Goal: Information Seeking & Learning: Learn about a topic

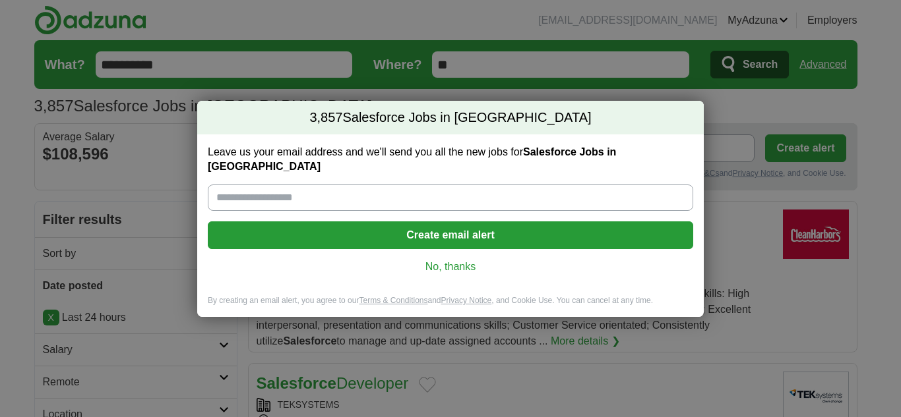
click at [429, 260] on link "No, thanks" at bounding box center [450, 267] width 464 height 15
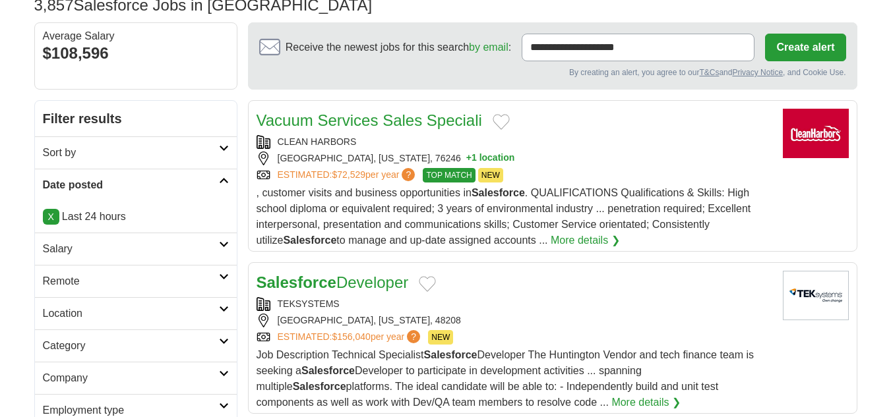
scroll to position [264, 0]
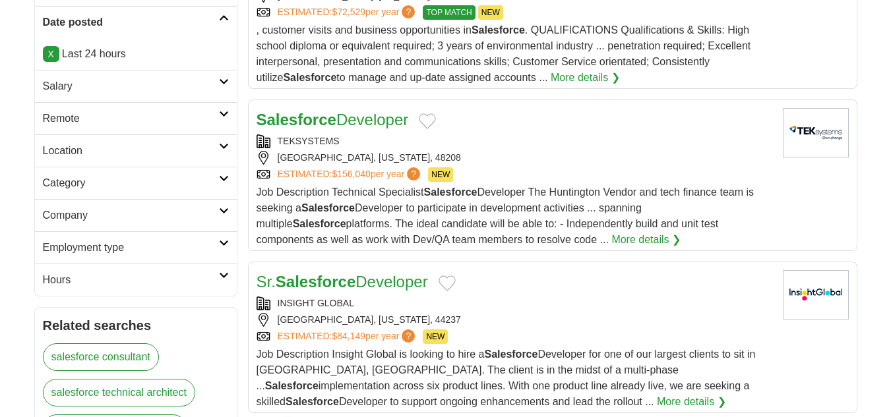
click at [71, 124] on h2 "Remote" at bounding box center [131, 119] width 176 height 16
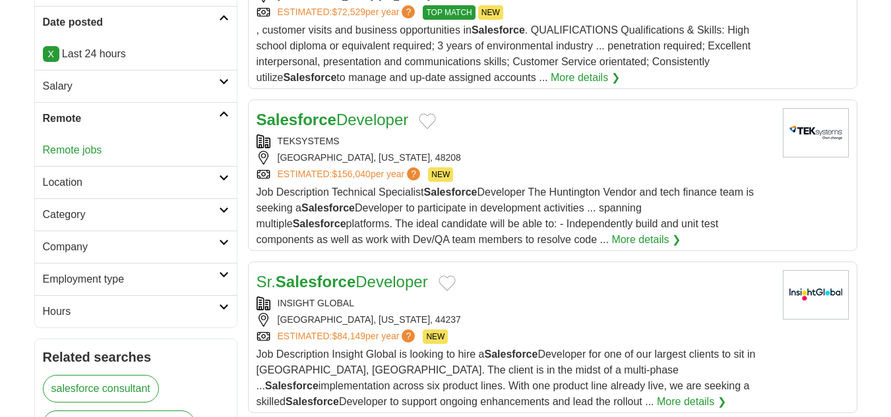
click at [73, 148] on link "Remote jobs" at bounding box center [72, 149] width 59 height 11
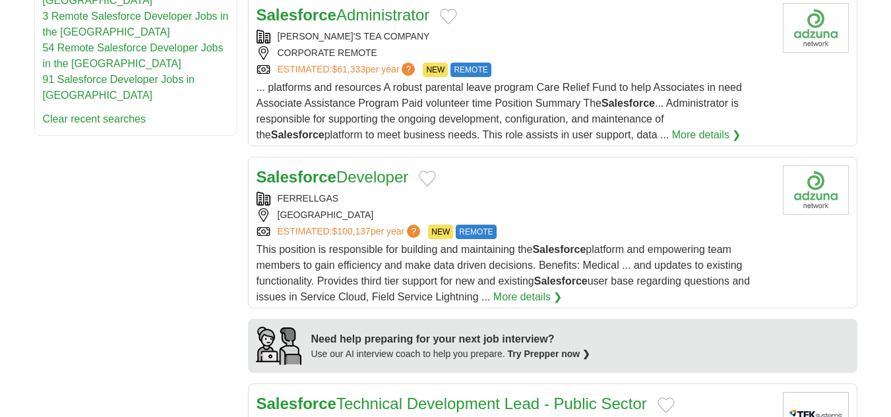
scroll to position [1121, 0]
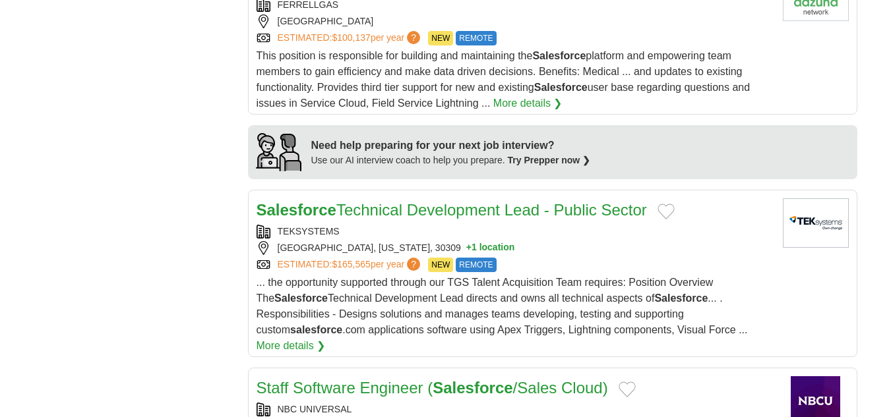
drag, startPoint x: 332, startPoint y: 195, endPoint x: 175, endPoint y: 223, distance: 158.8
click at [175, 223] on div "**********" at bounding box center [445, 190] width 823 height 2221
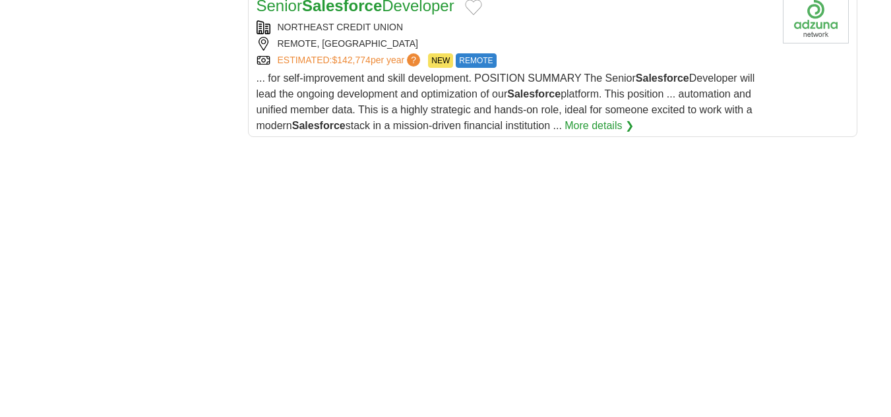
scroll to position [1846, 0]
